Goal: Information Seeking & Learning: Learn about a topic

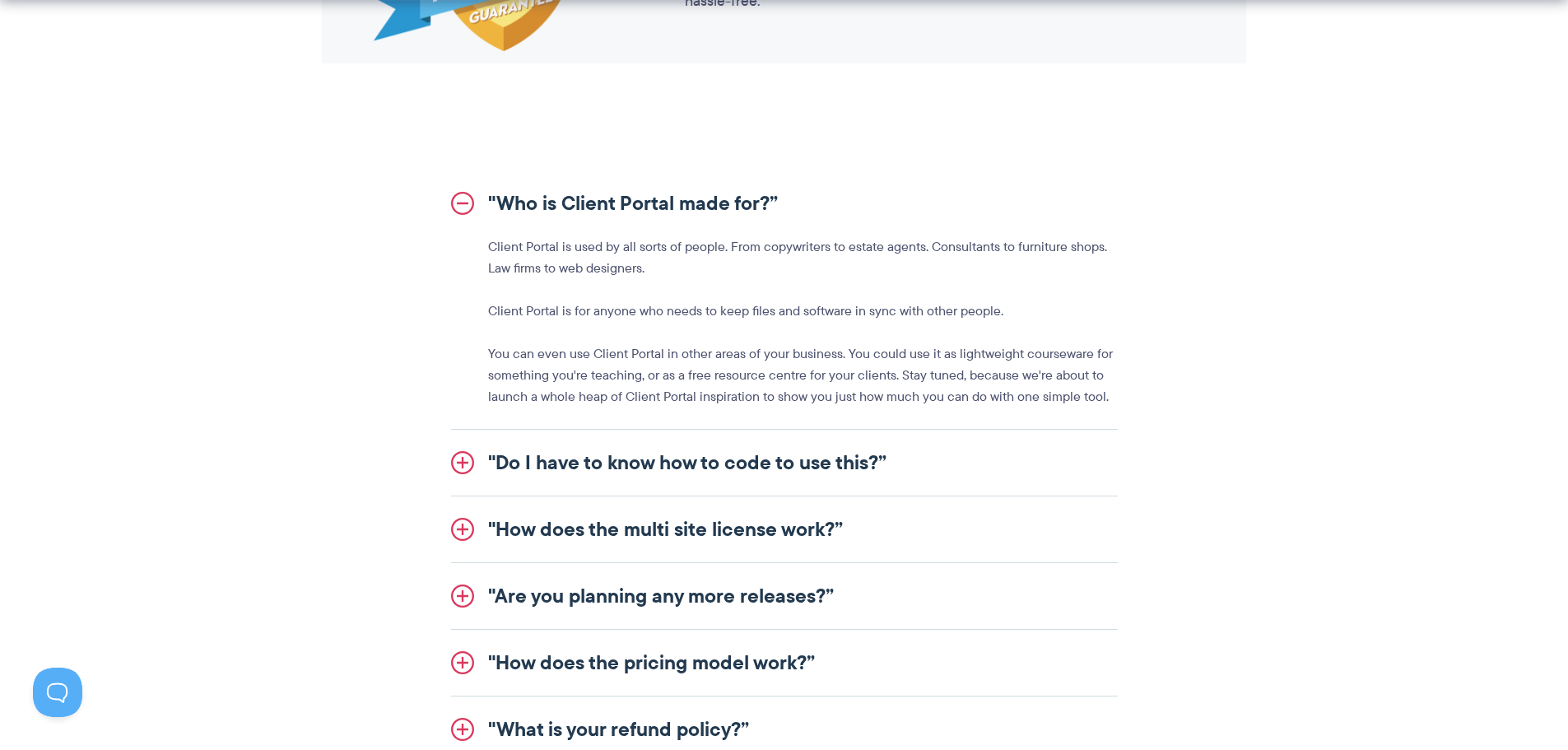
scroll to position [1810, 0]
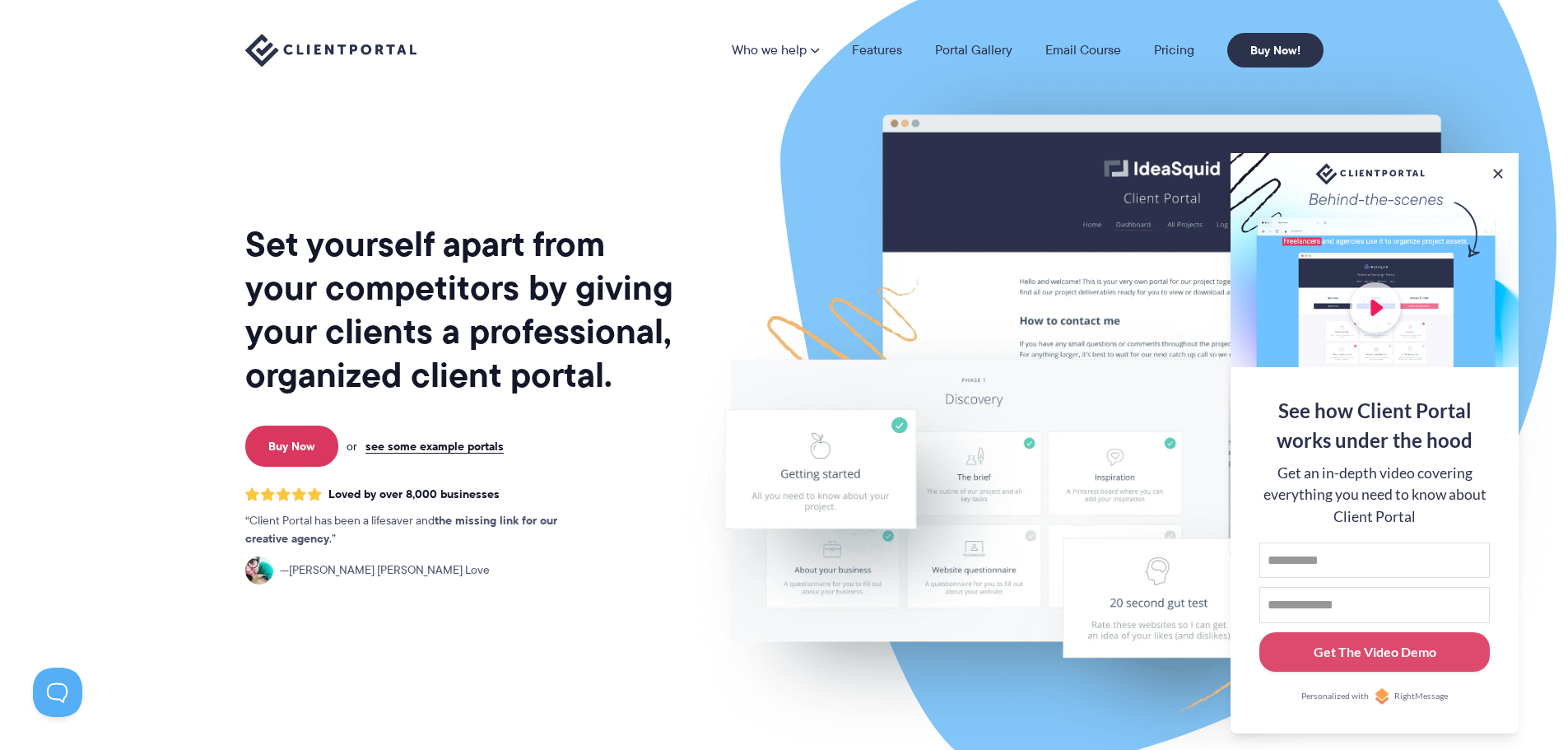
click at [1356, 300] on div at bounding box center [1374, 260] width 288 height 214
click at [1371, 307] on div at bounding box center [1374, 260] width 288 height 214
click at [1387, 285] on div at bounding box center [1374, 260] width 288 height 214
drag, startPoint x: 1386, startPoint y: 290, endPoint x: 1376, endPoint y: 377, distance: 87.6
click at [1385, 291] on div at bounding box center [1374, 260] width 288 height 214
